Goal: Find specific page/section: Find specific page/section

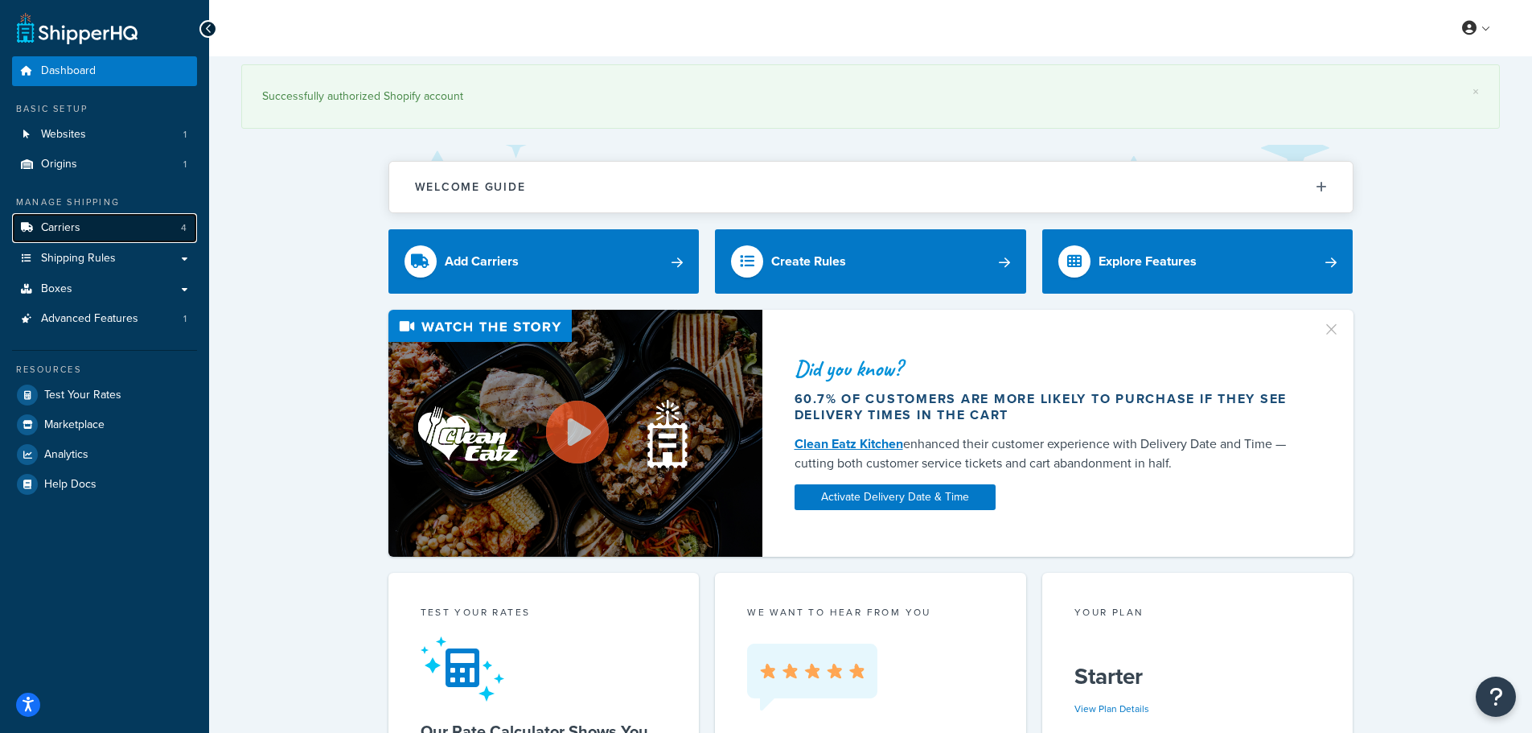
click at [109, 223] on link "Carriers 4" at bounding box center [104, 228] width 185 height 30
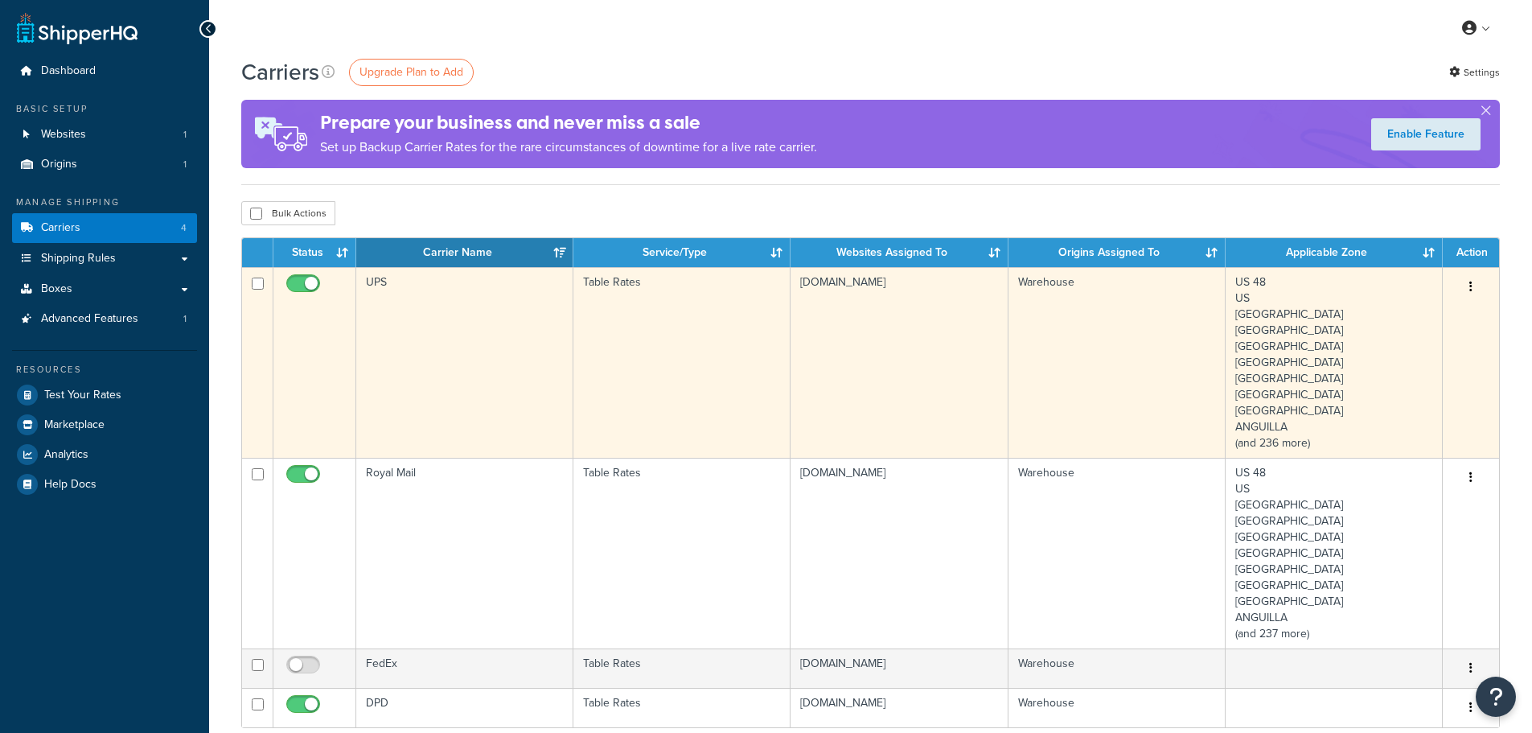
click at [540, 396] on td "UPS" at bounding box center [464, 362] width 217 height 191
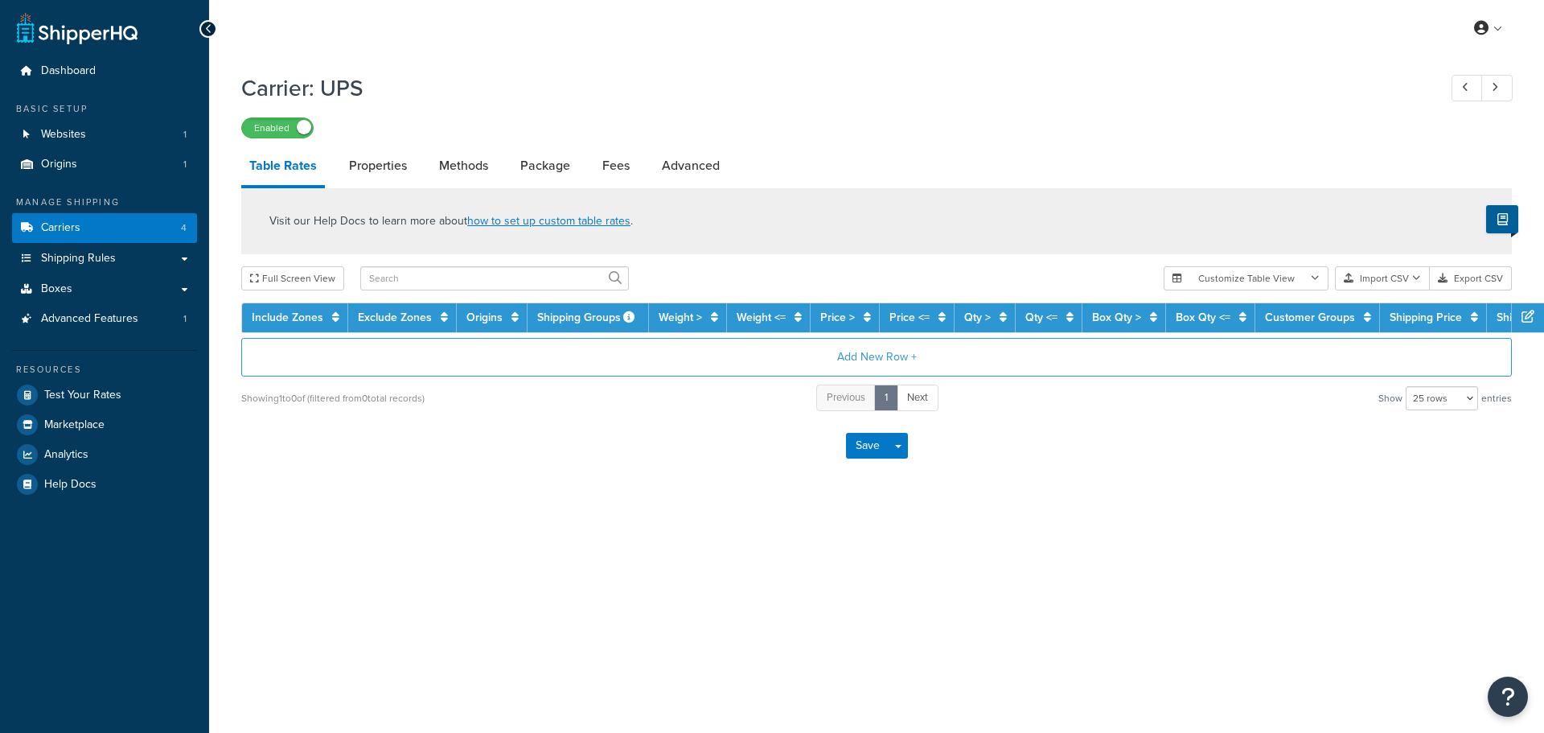
select select "25"
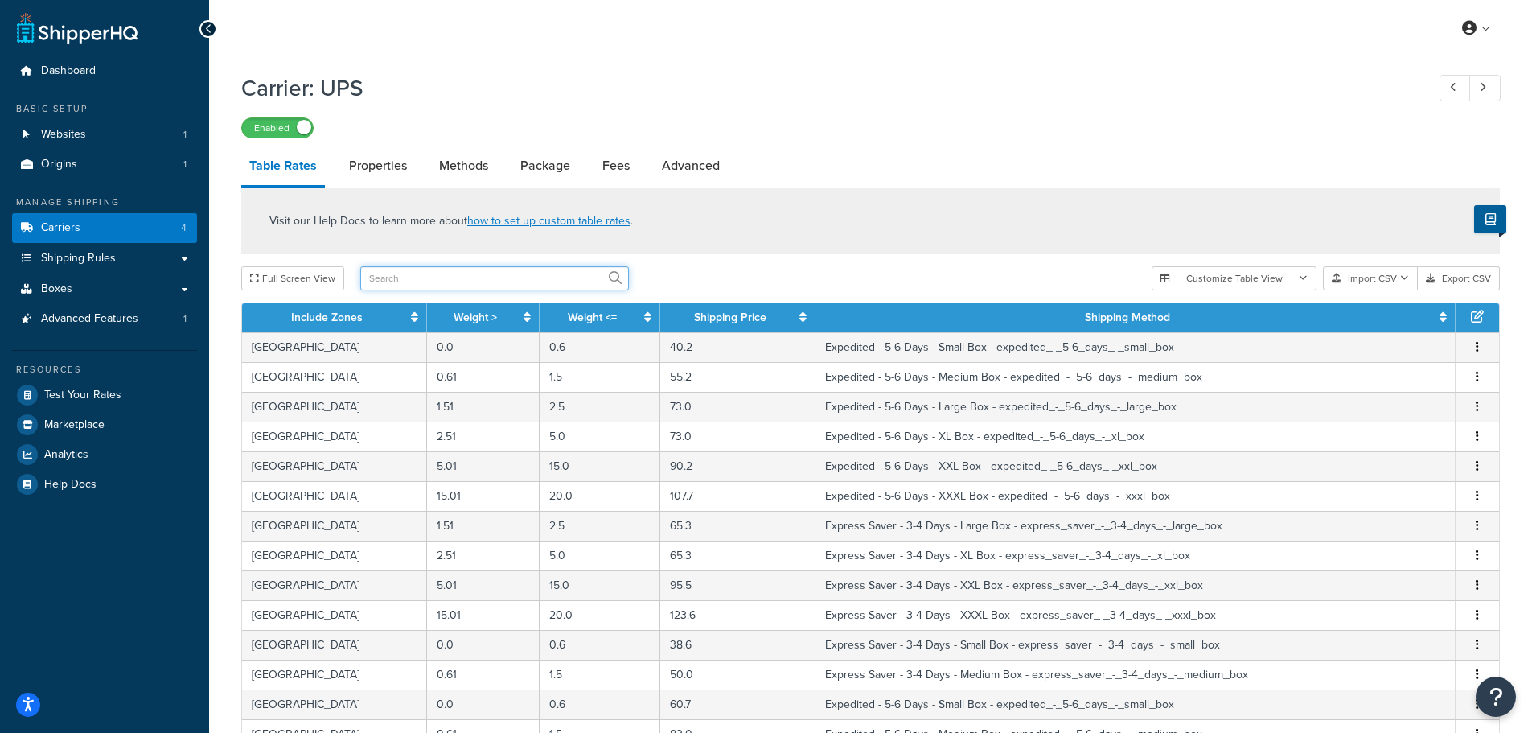
click at [448, 273] on input "text" at bounding box center [494, 278] width 269 height 24
type input "[GEOGRAPHIC_DATA]"
